Goal: Task Accomplishment & Management: Manage account settings

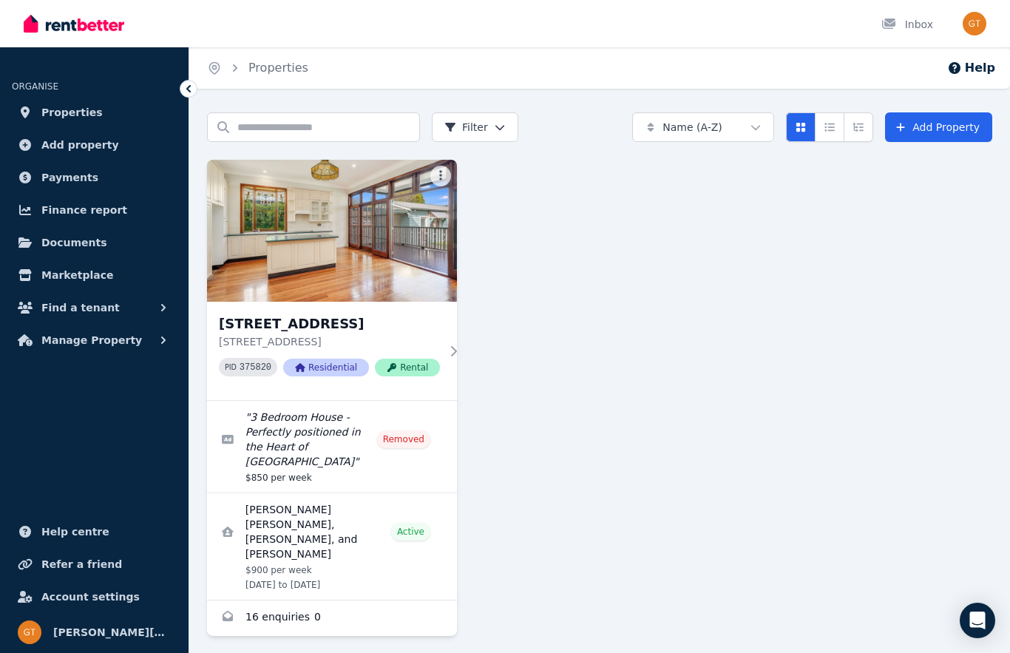
click at [58, 184] on span "Payments" at bounding box center [69, 178] width 57 height 18
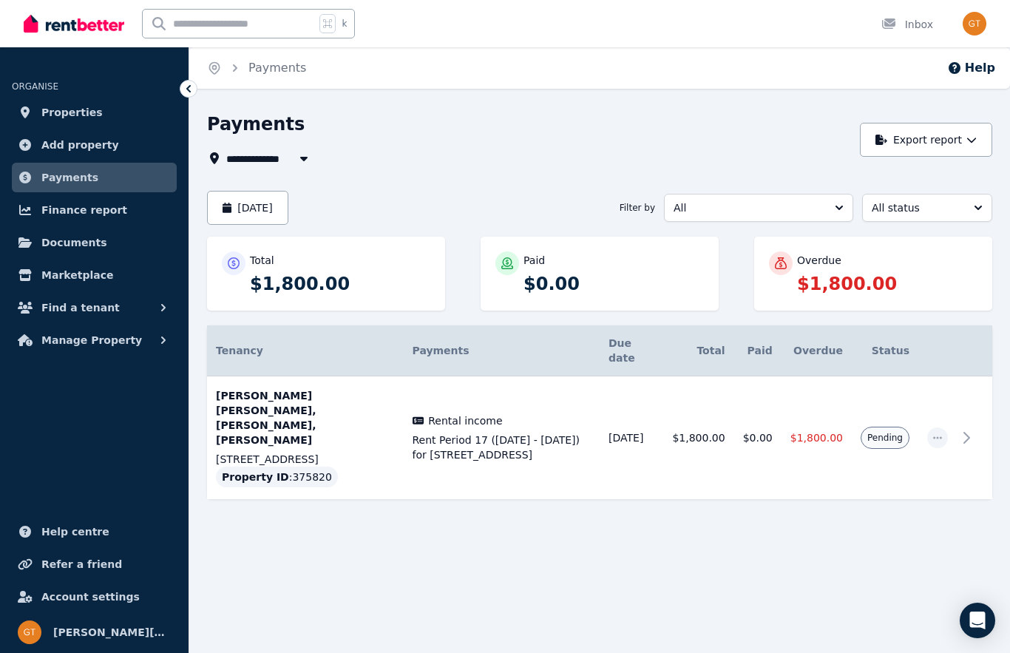
click at [279, 212] on button "[DATE]" at bounding box center [247, 208] width 81 height 34
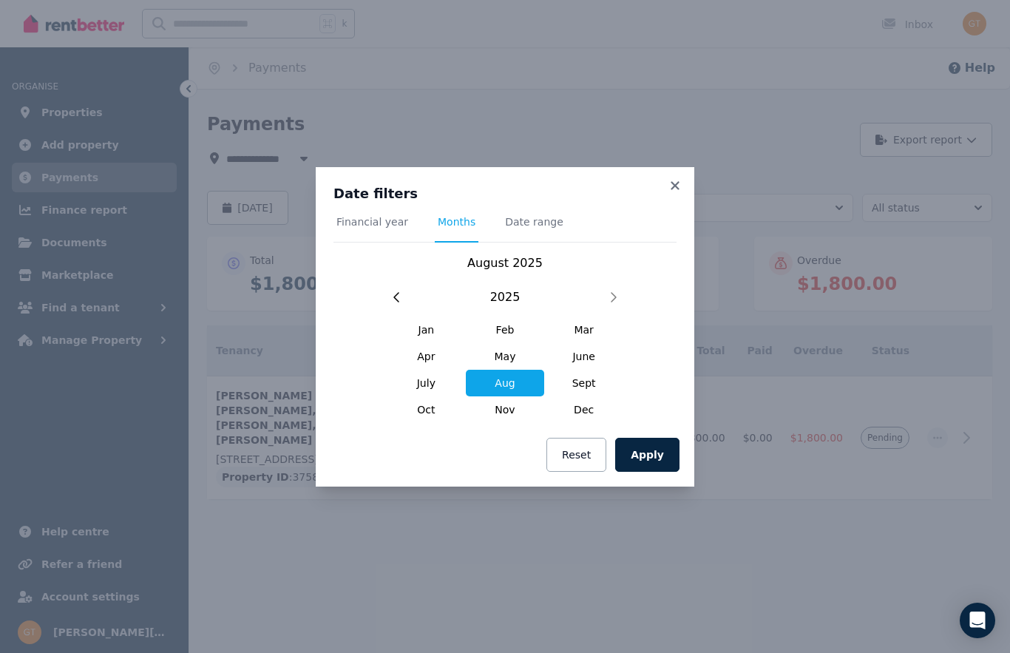
click at [423, 387] on span "July" at bounding box center [426, 383] width 79 height 27
click at [648, 455] on button "Apply" at bounding box center [647, 455] width 64 height 34
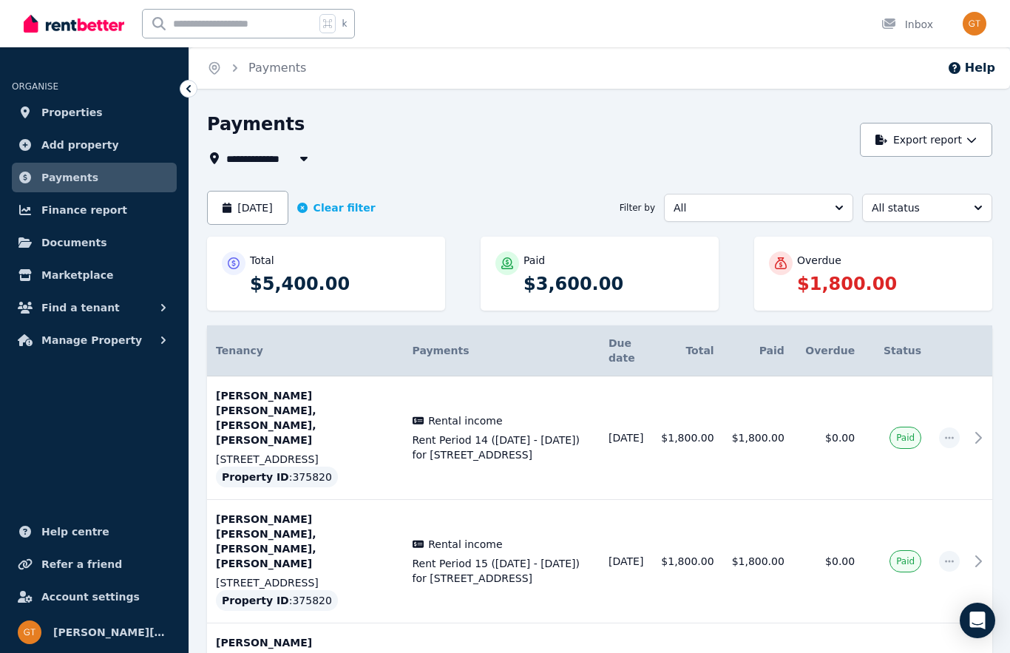
scroll to position [1, 0]
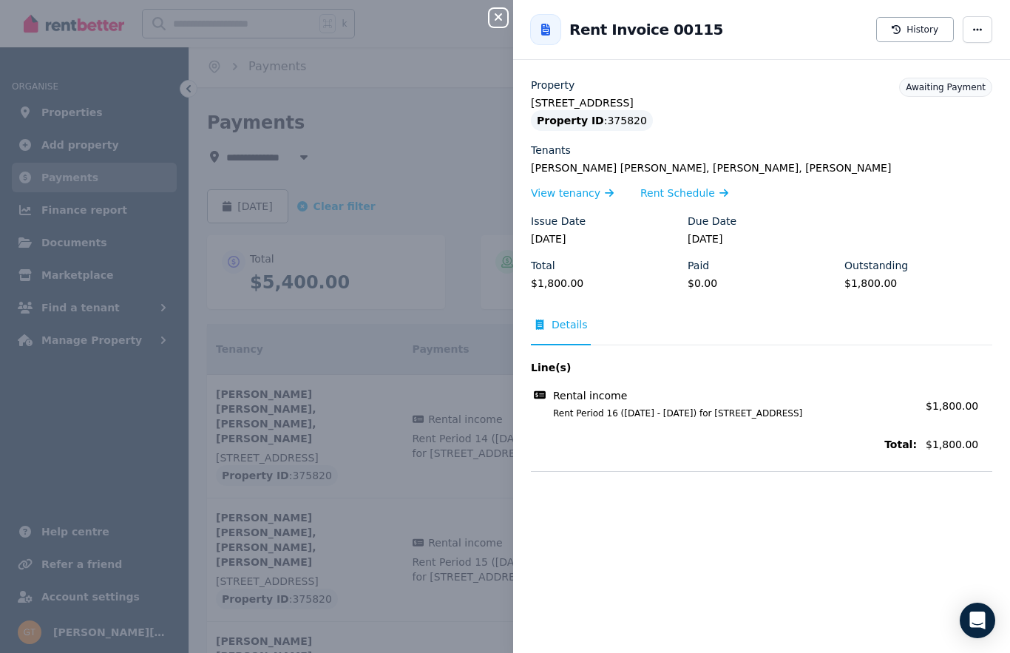
click at [974, 41] on span "button" at bounding box center [978, 29] width 30 height 27
click at [928, 104] on span "Mark as paid" at bounding box center [933, 102] width 95 height 18
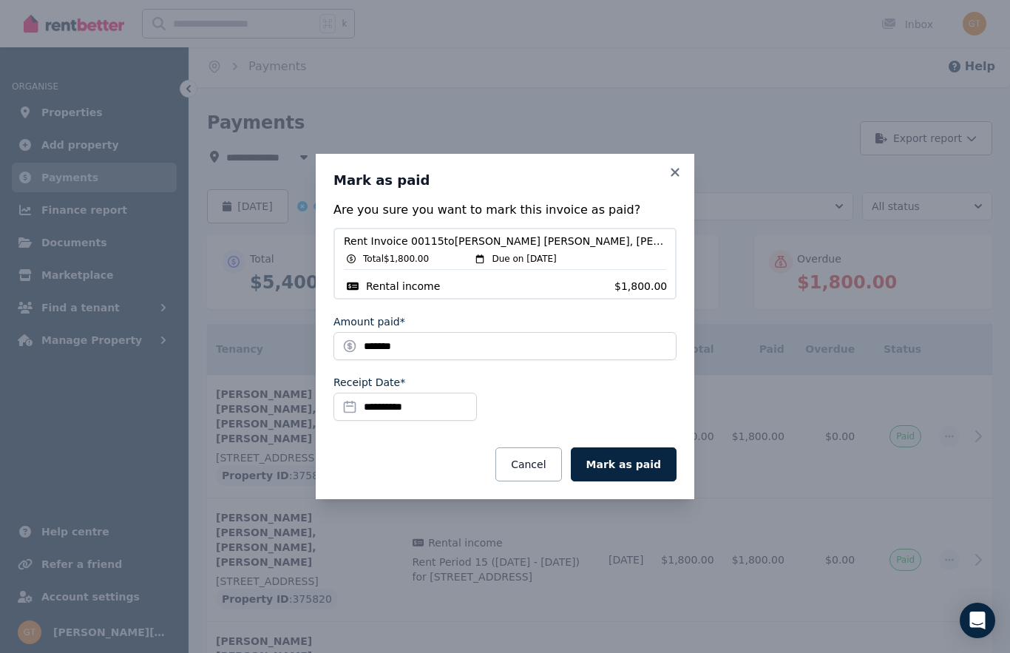
click at [650, 481] on button "Mark as paid" at bounding box center [624, 464] width 106 height 34
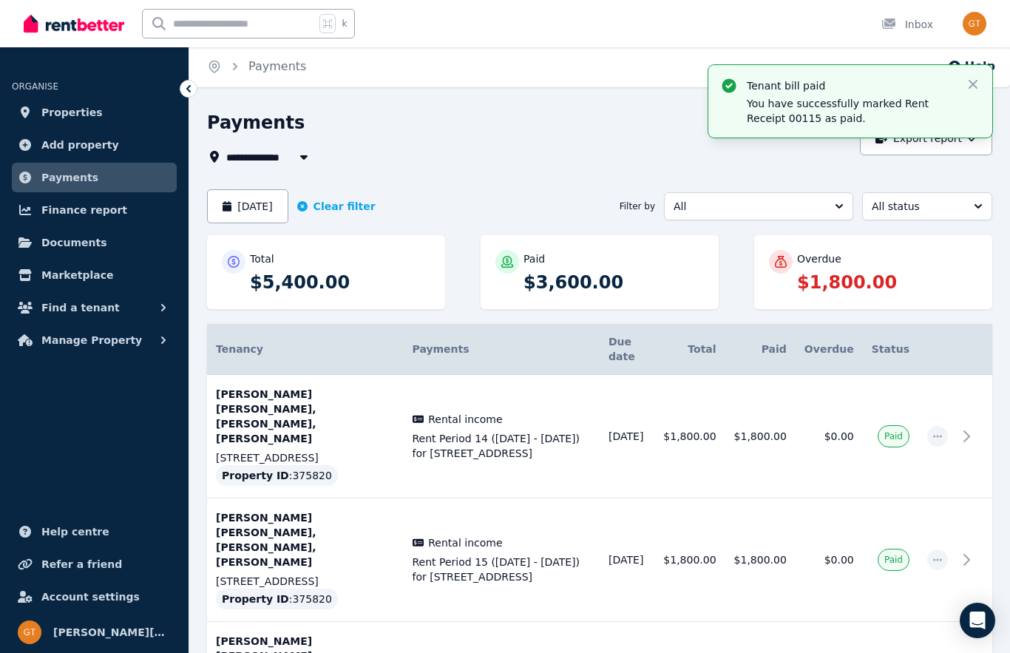
click at [271, 206] on button "[DATE]" at bounding box center [247, 206] width 81 height 34
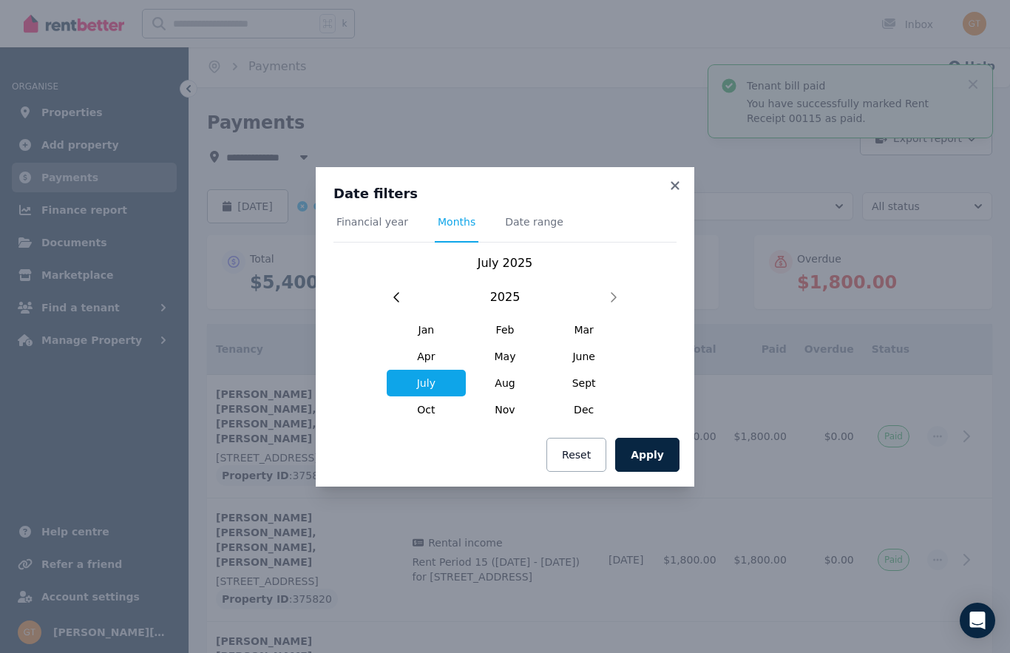
click at [512, 396] on span "Aug" at bounding box center [505, 383] width 79 height 27
click at [654, 472] on button "Apply" at bounding box center [647, 455] width 64 height 34
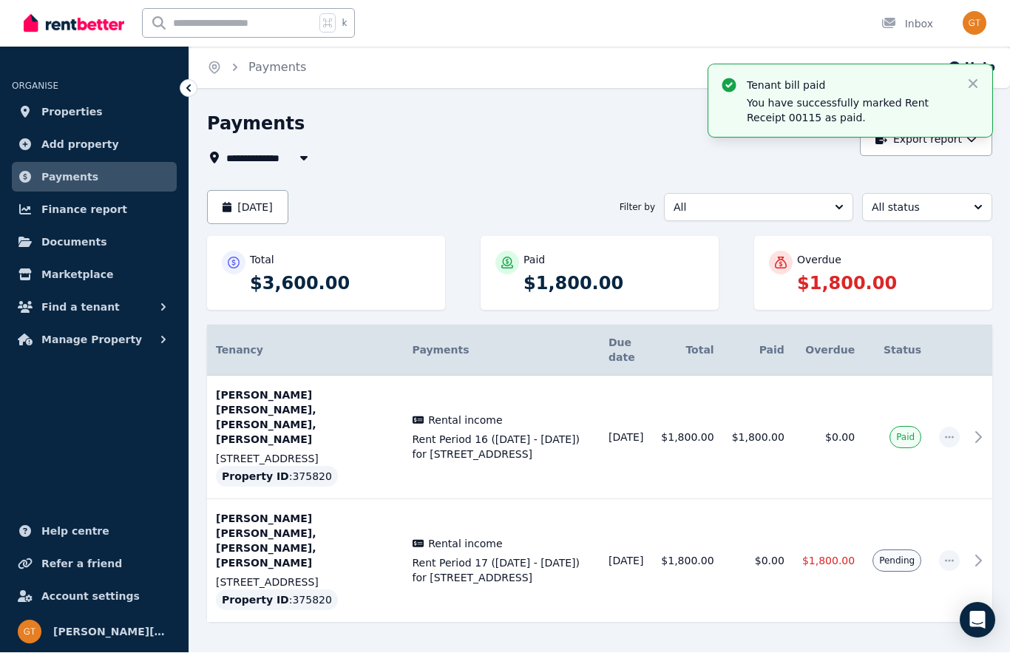
click at [1006, 285] on div "**********" at bounding box center [599, 407] width 821 height 590
